Goal: Information Seeking & Learning: Learn about a topic

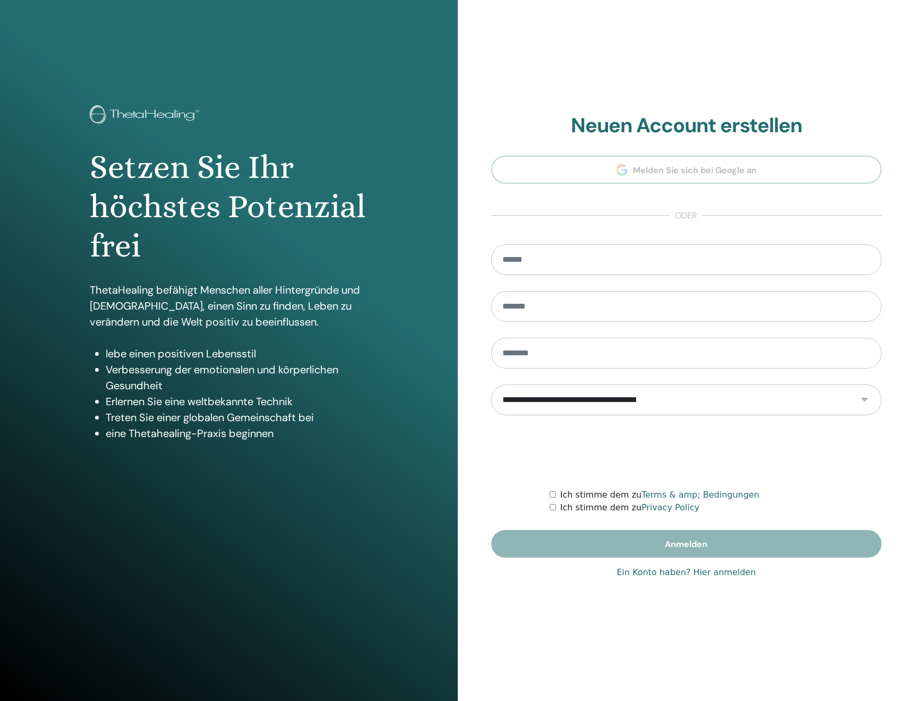
click at [661, 570] on link "Ein Konto haben? Hier anmelden" at bounding box center [685, 572] width 139 height 13
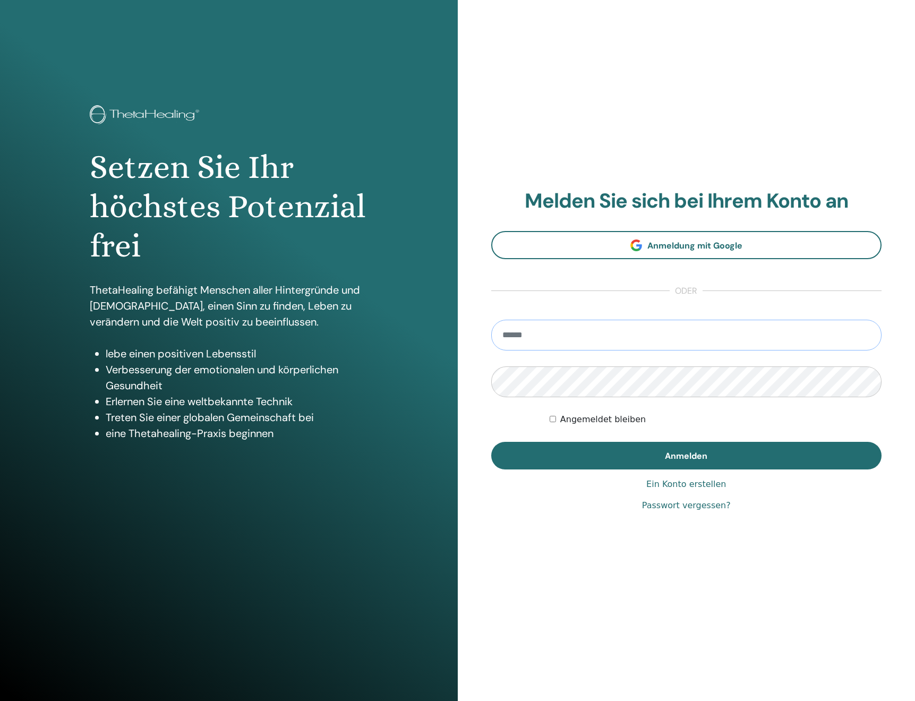
type input "**********"
click at [686, 455] on button "Anmelden" at bounding box center [686, 456] width 391 height 28
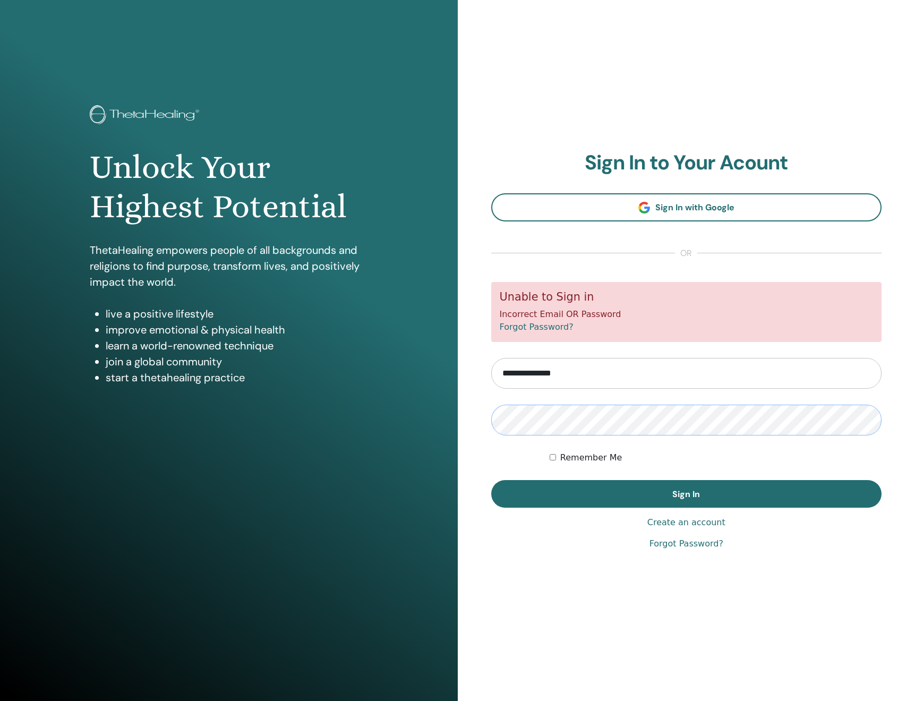
click at [686, 493] on button "Sign In" at bounding box center [686, 494] width 391 height 28
click at [672, 540] on link "Forgot Password?" at bounding box center [686, 543] width 74 height 13
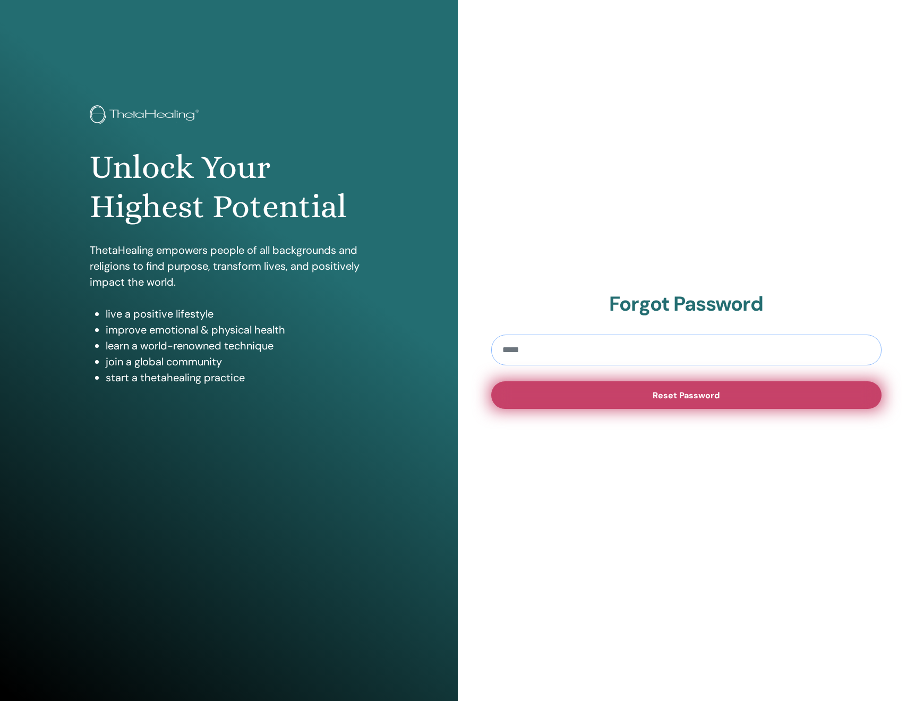
type input "**********"
click at [616, 395] on button "Reset Password" at bounding box center [686, 395] width 391 height 28
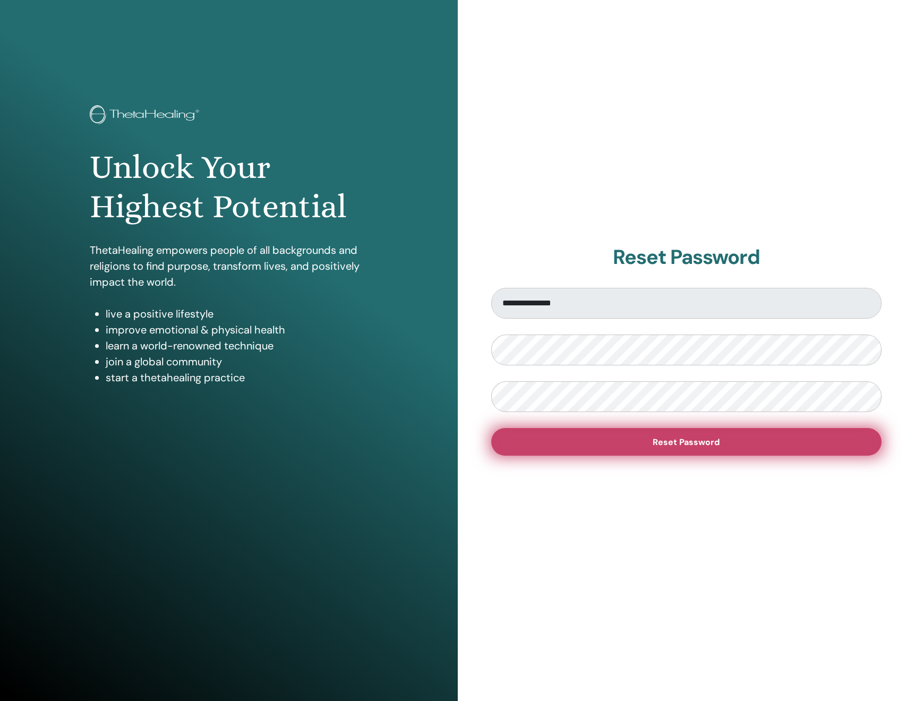
click at [621, 446] on button "Reset Password" at bounding box center [686, 442] width 391 height 28
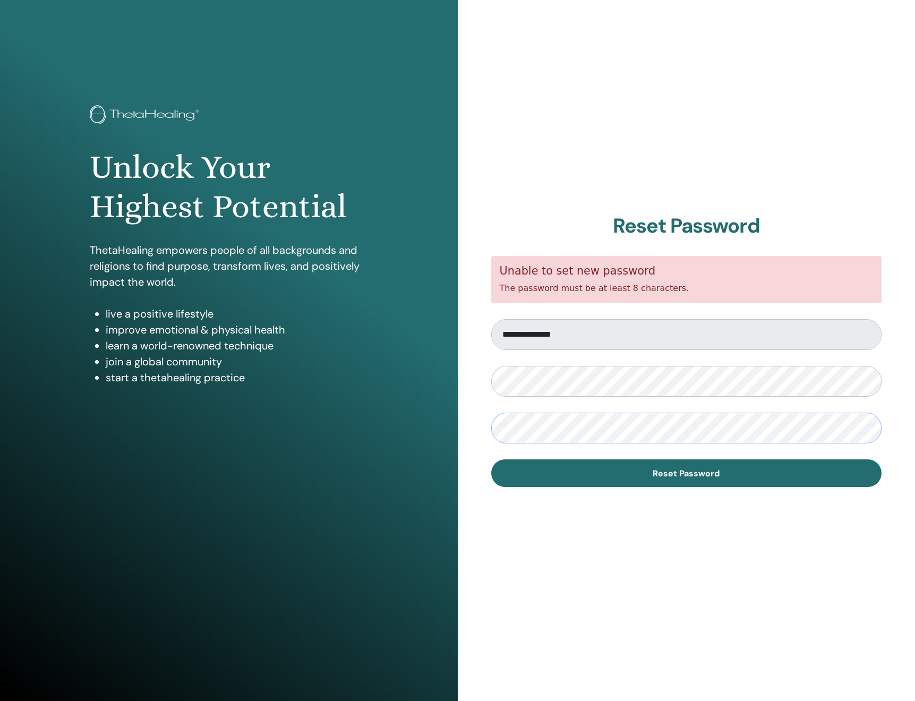
click at [686, 472] on button "Reset Password" at bounding box center [686, 473] width 391 height 28
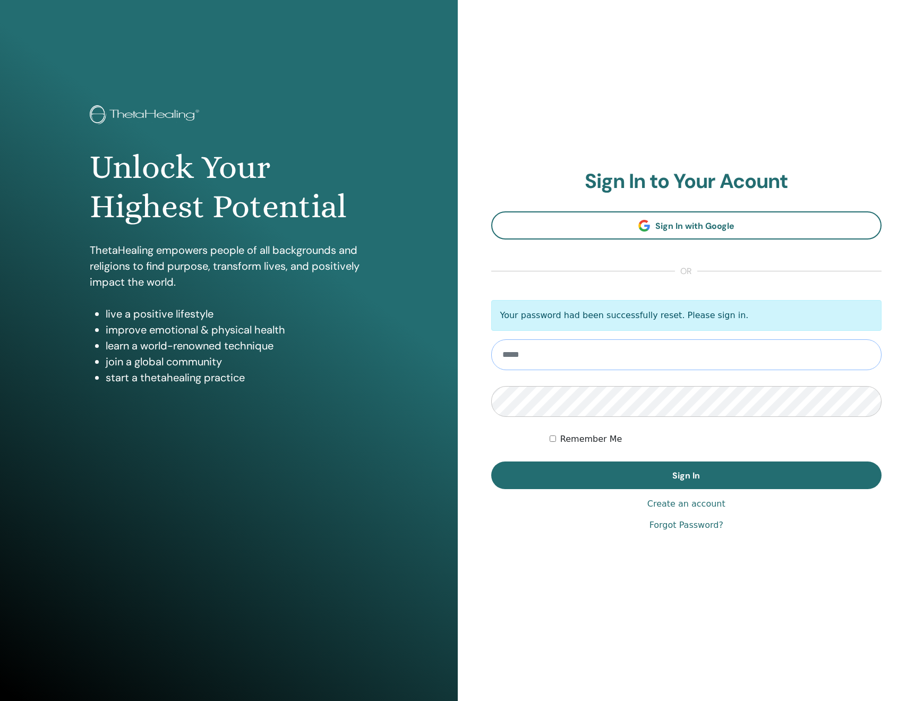
type input "**********"
click at [686, 475] on button "Sign In" at bounding box center [686, 475] width 391 height 28
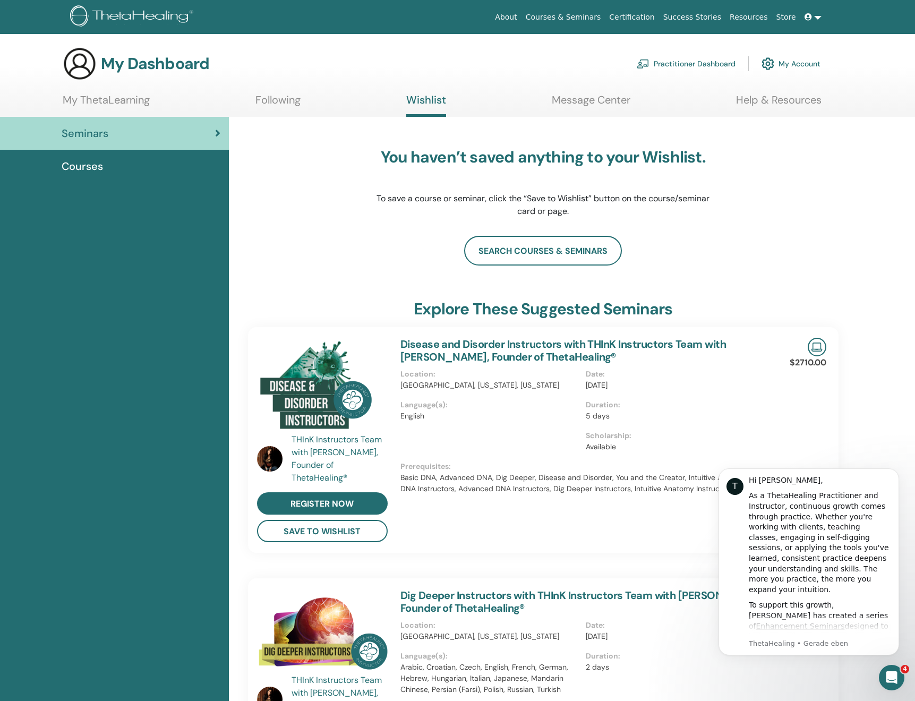
click at [111, 104] on link "My ThetaLearning" at bounding box center [106, 103] width 87 height 21
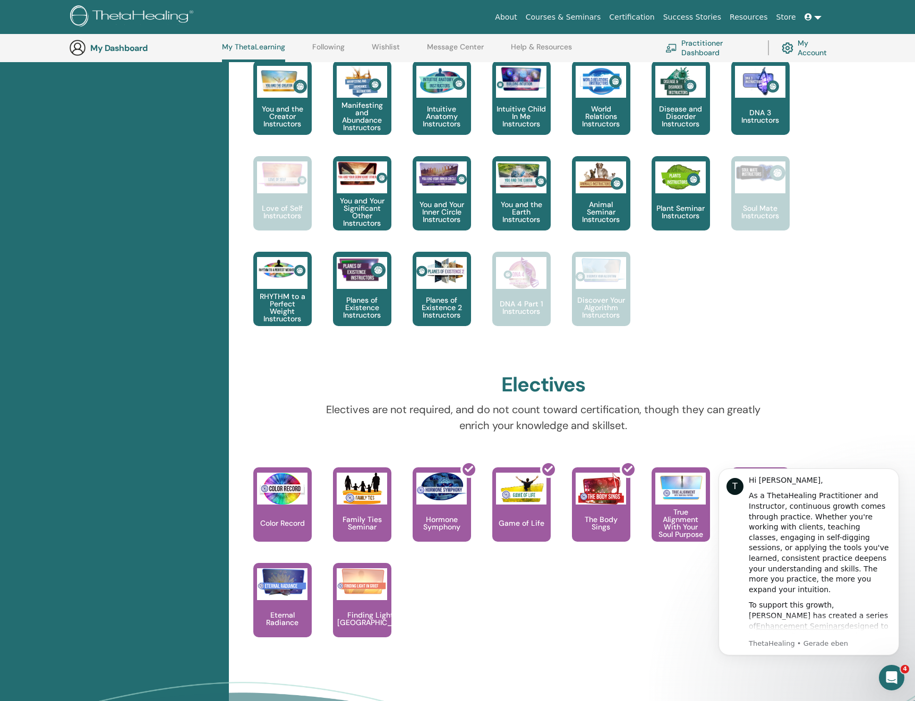
scroll to position [545, 0]
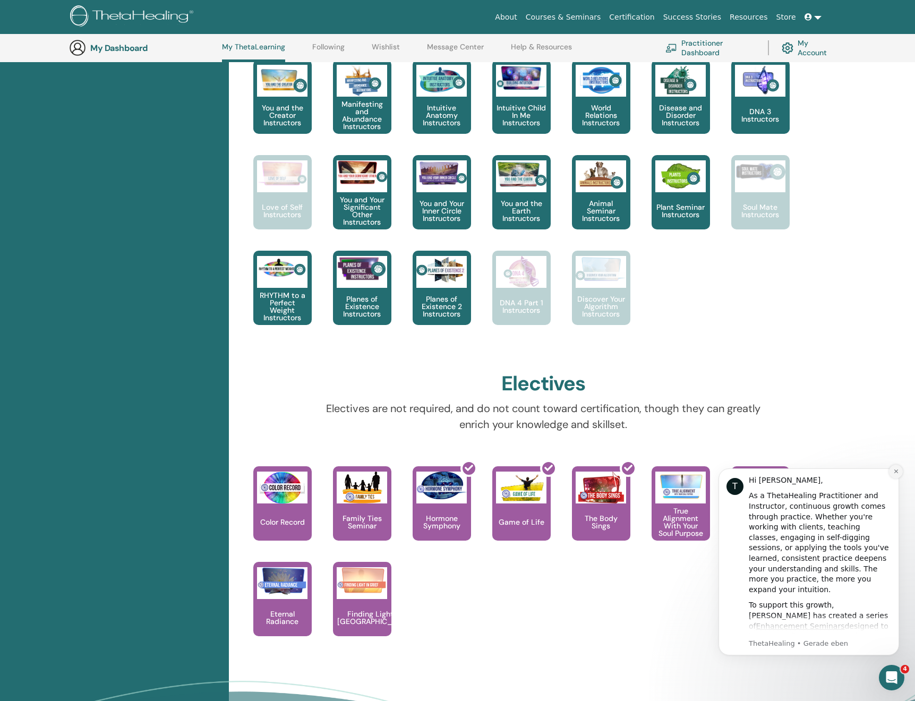
click at [895, 472] on icon "Dismiss notification" at bounding box center [895, 471] width 4 height 4
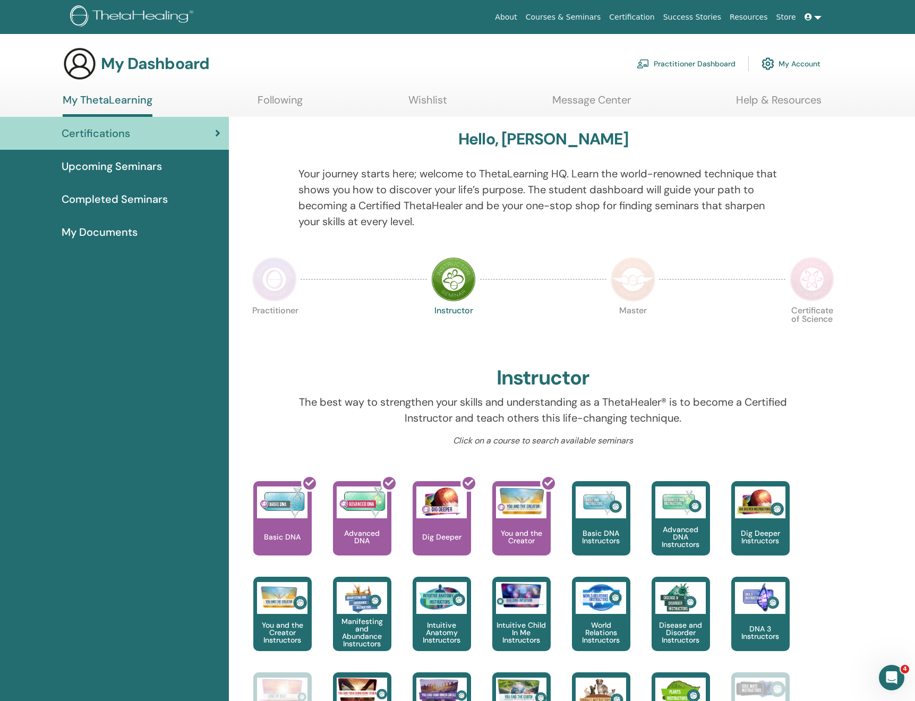
scroll to position [0, 0]
click at [278, 280] on img at bounding box center [274, 279] width 45 height 45
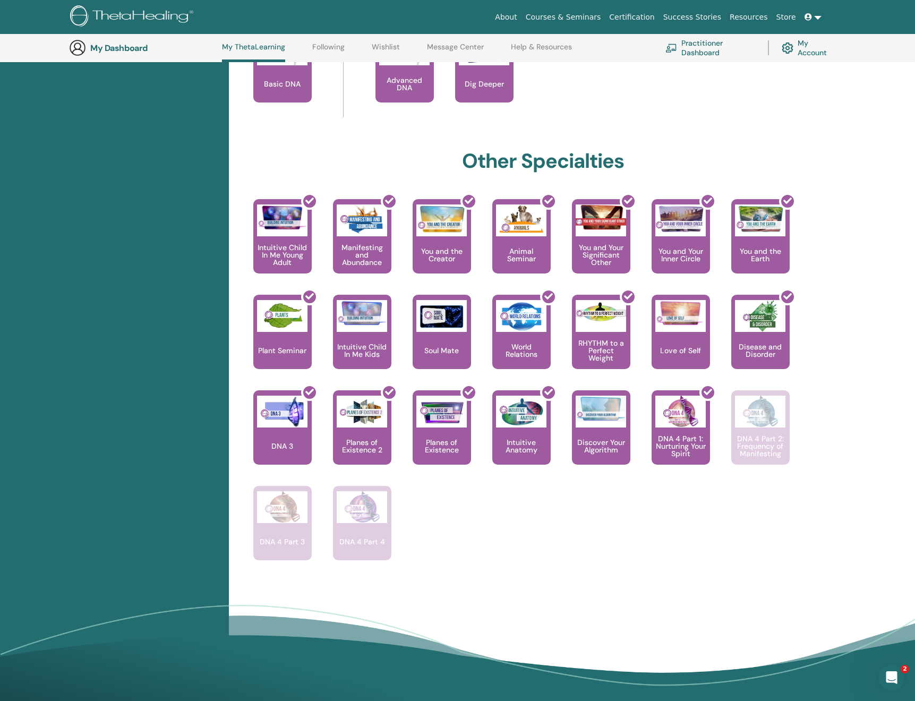
scroll to position [478, 0]
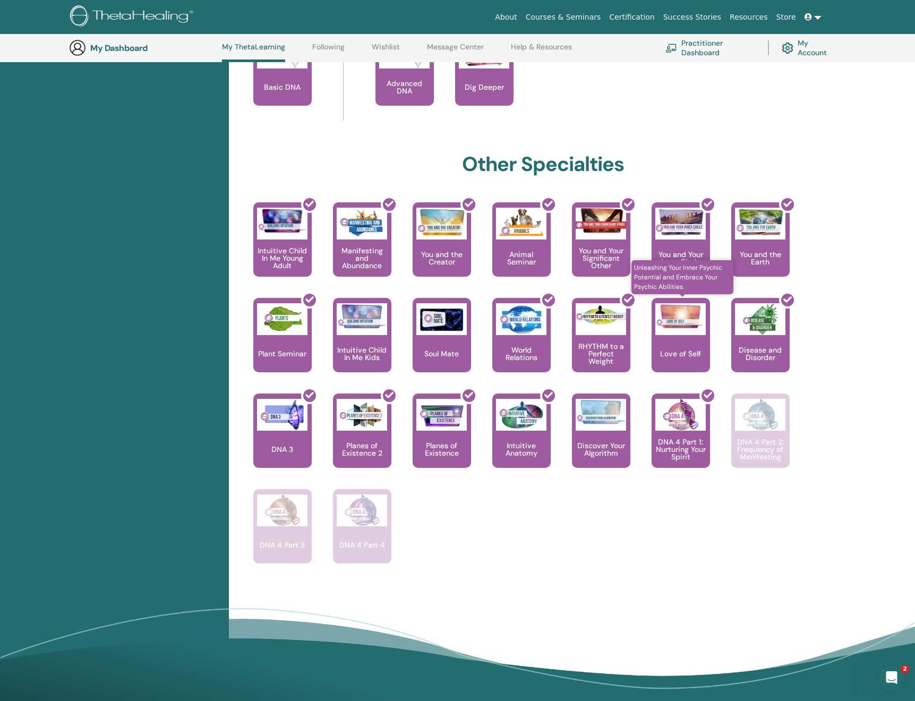
click at [656, 350] on p "Love of Self" at bounding box center [680, 353] width 49 height 7
